Goal: Find specific page/section: Find specific page/section

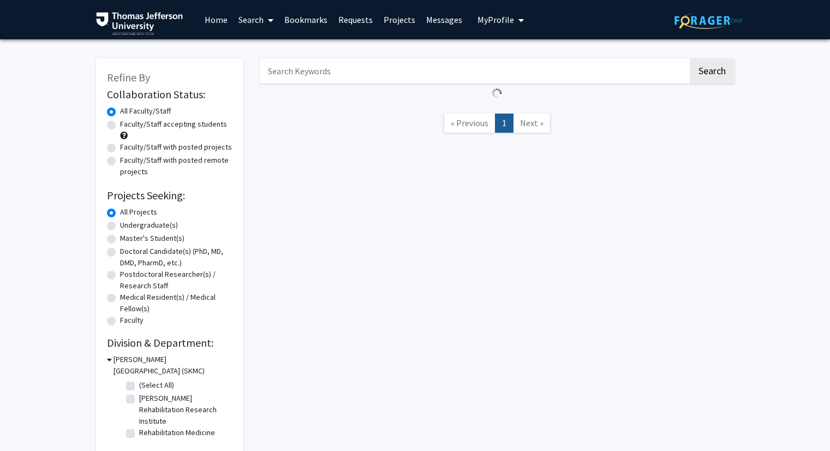
scroll to position [55, 0]
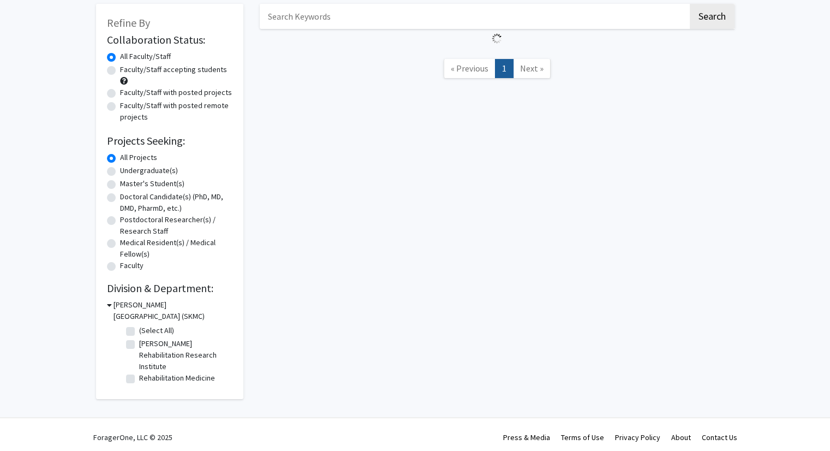
click at [136, 328] on fg-checkbox "(Select All) (Select All)" at bounding box center [178, 331] width 104 height 13
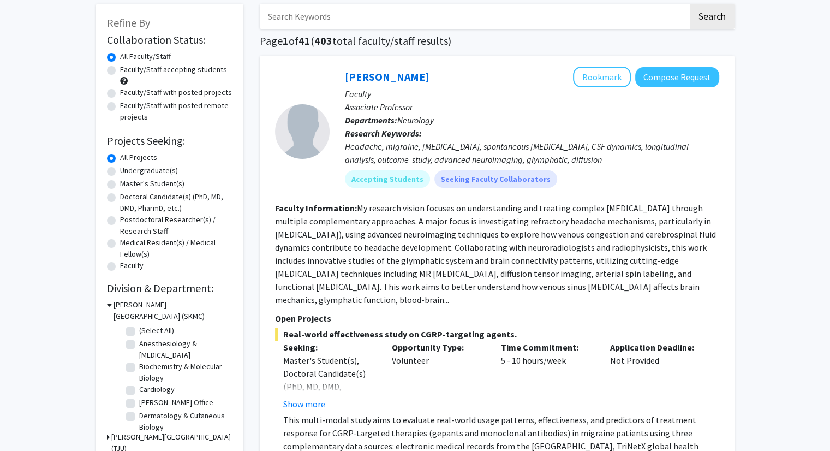
click at [139, 330] on label "(Select All)" at bounding box center [156, 330] width 35 height 11
click at [139, 330] on input "(Select All)" at bounding box center [142, 328] width 7 height 7
checkbox input "true"
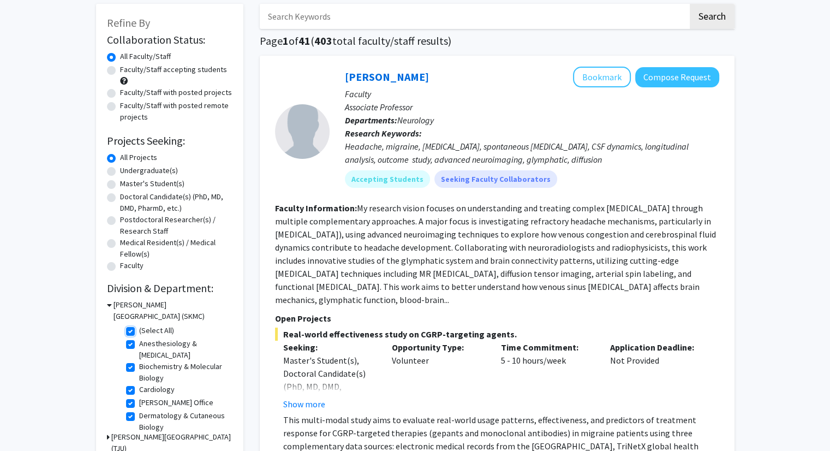
checkbox input "true"
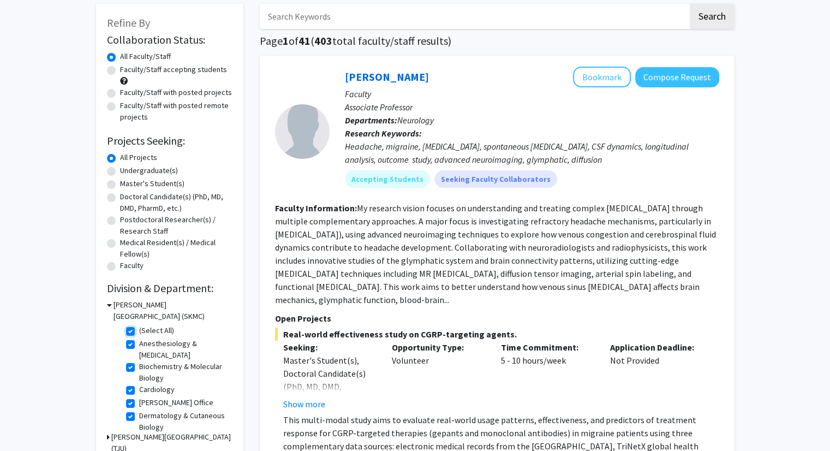
checkbox input "true"
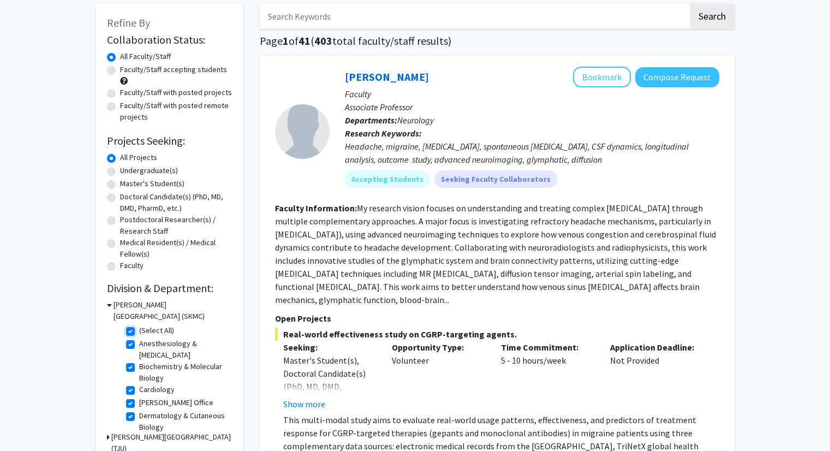
checkbox input "true"
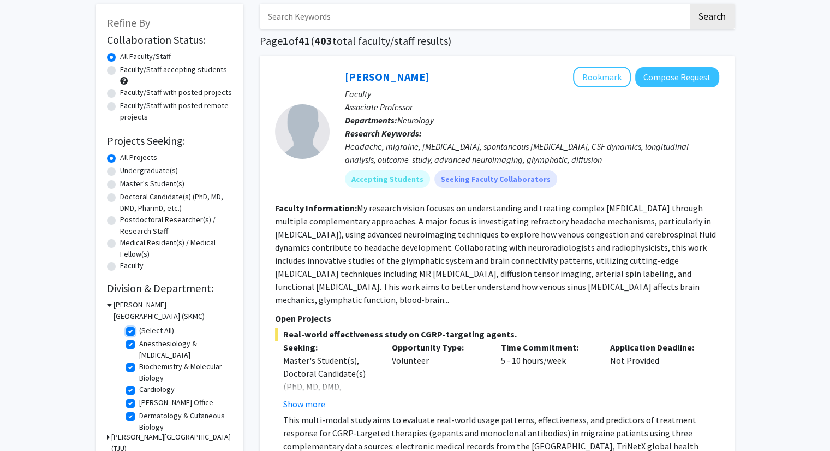
checkbox input "true"
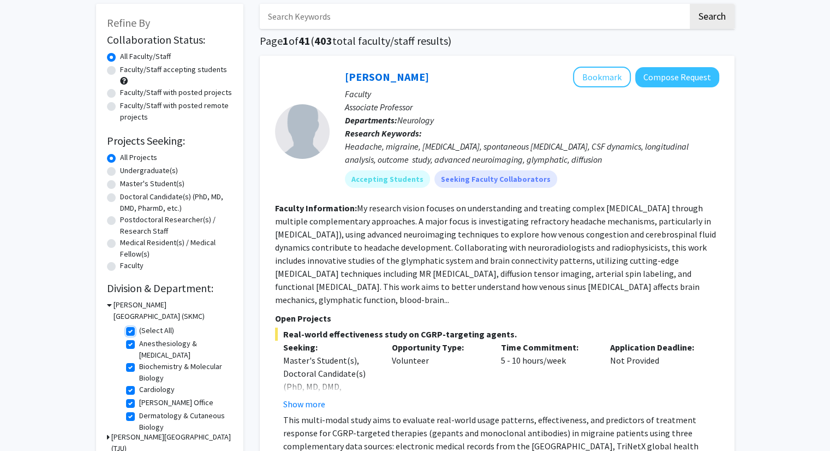
checkbox input "true"
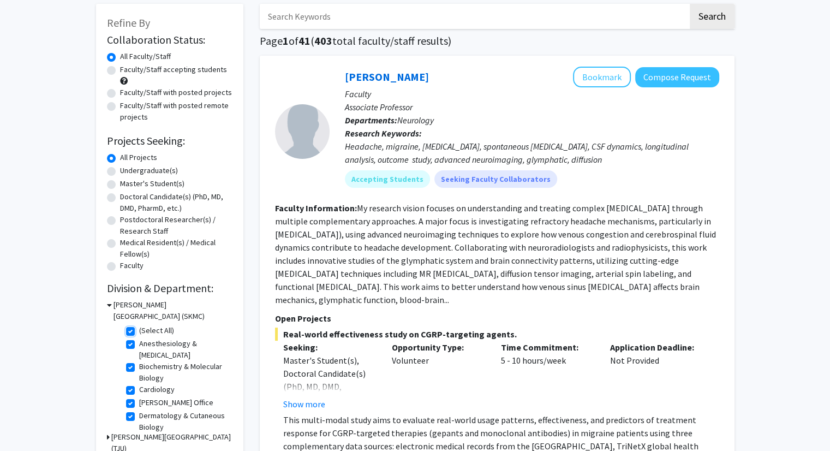
checkbox input "true"
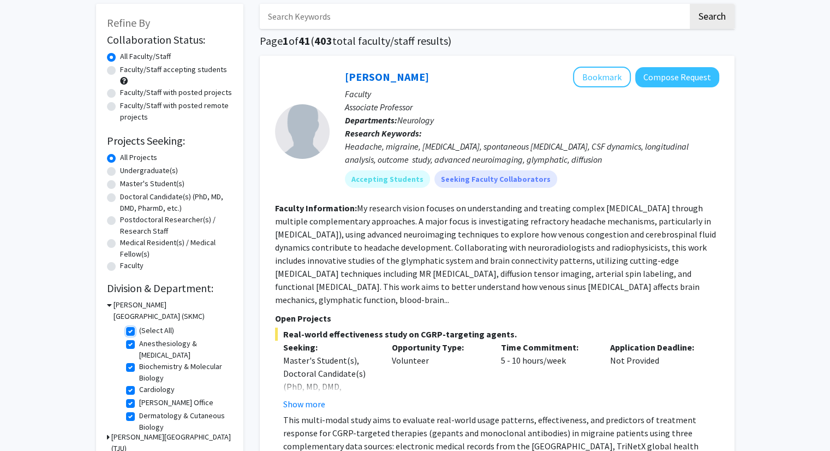
checkbox input "true"
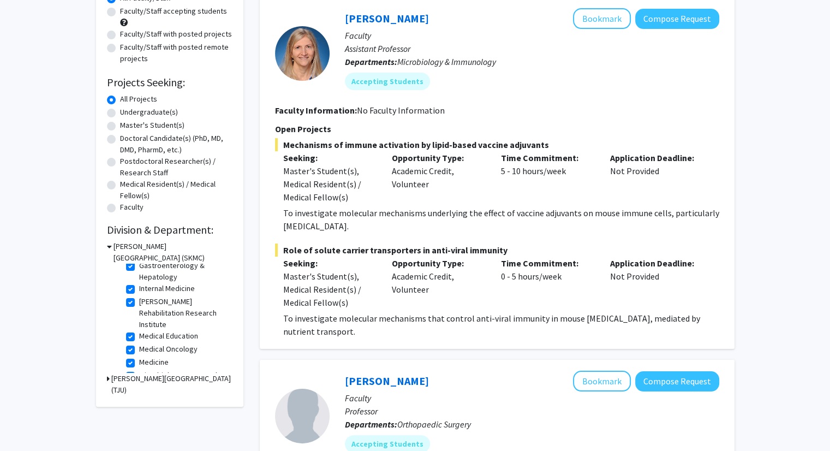
scroll to position [273, 0]
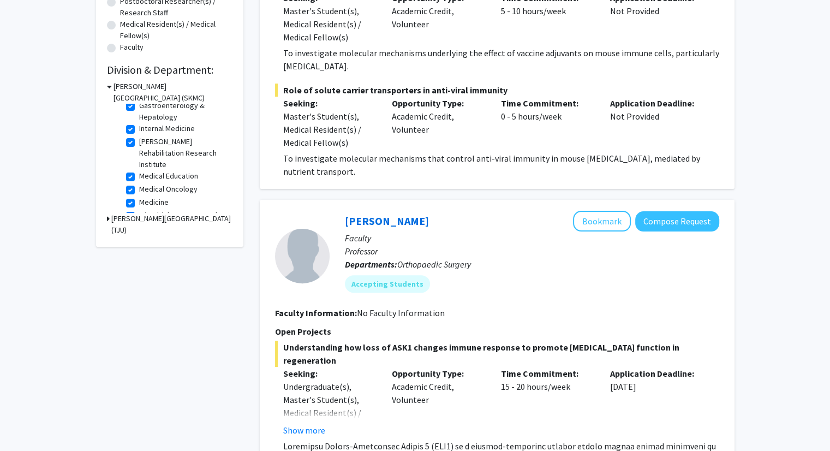
click at [132, 219] on h3 "[PERSON_NAME][GEOGRAPHIC_DATA] (TJU)" at bounding box center [171, 224] width 121 height 23
click at [157, 217] on h3 "[PERSON_NAME][GEOGRAPHIC_DATA] (TJU)" at bounding box center [173, 224] width 119 height 23
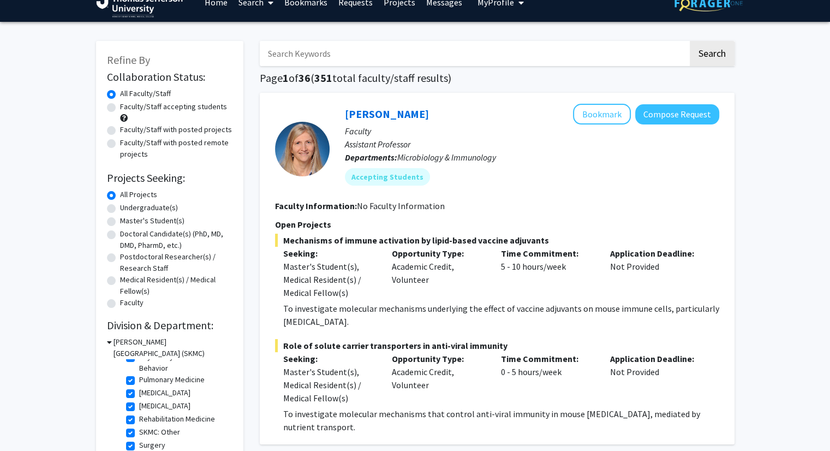
scroll to position [0, 0]
